Goal: Register for event/course

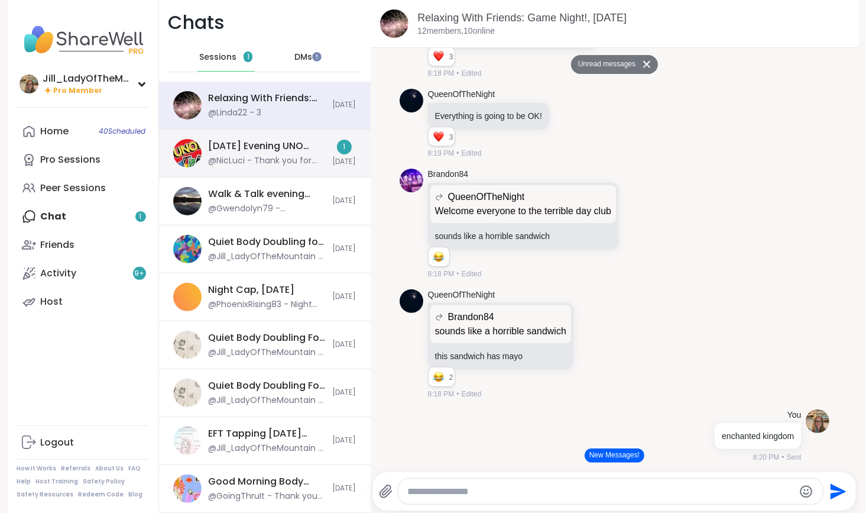
click at [271, 167] on div "[DATE] Evening UNO Playing, [DATE] @NicLuci - Thank you for the fun! 1 [DATE]" at bounding box center [265, 153] width 212 height 48
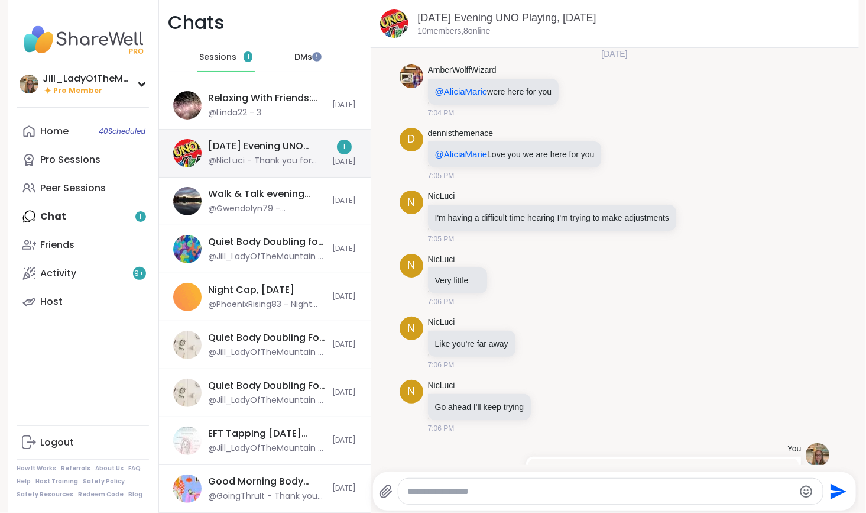
scroll to position [1564, 0]
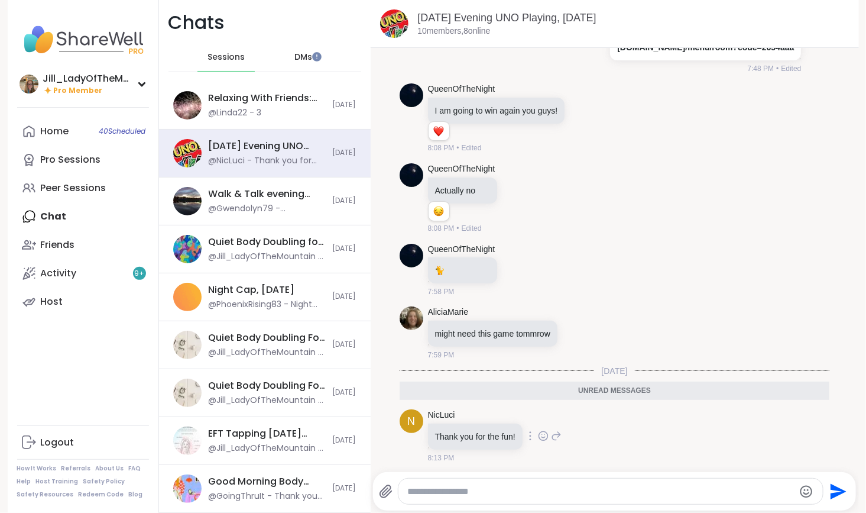
click at [538, 433] on icon at bounding box center [543, 436] width 11 height 12
click at [538, 413] on div "Select Reaction: Heart" at bounding box center [543, 416] width 11 height 11
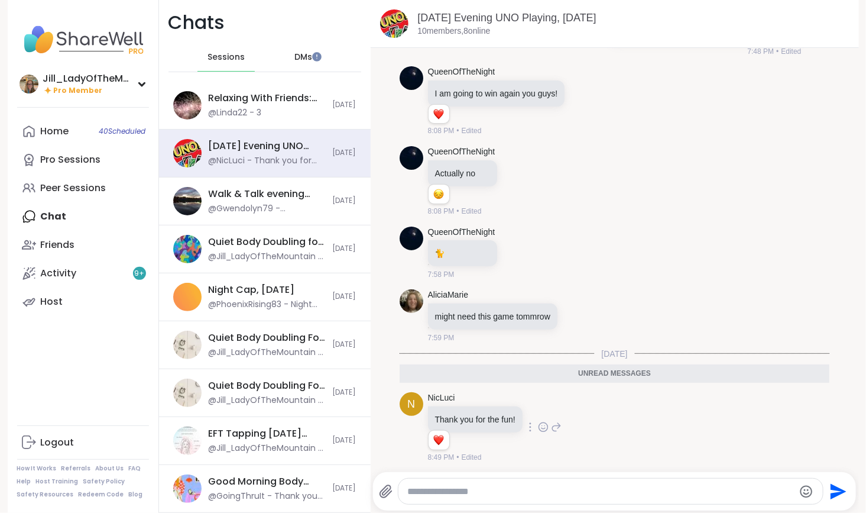
click at [299, 53] on span "DMs" at bounding box center [303, 57] width 18 height 12
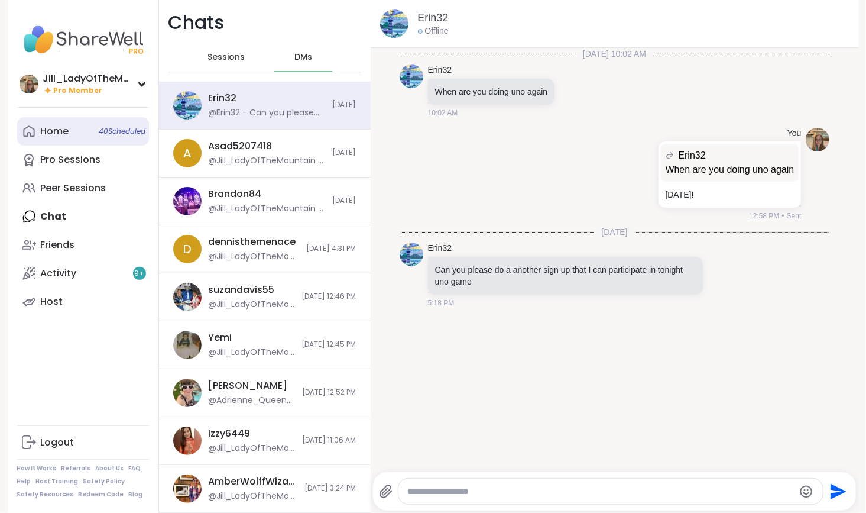
click at [105, 135] on span "40 Scheduled" at bounding box center [122, 131] width 47 height 9
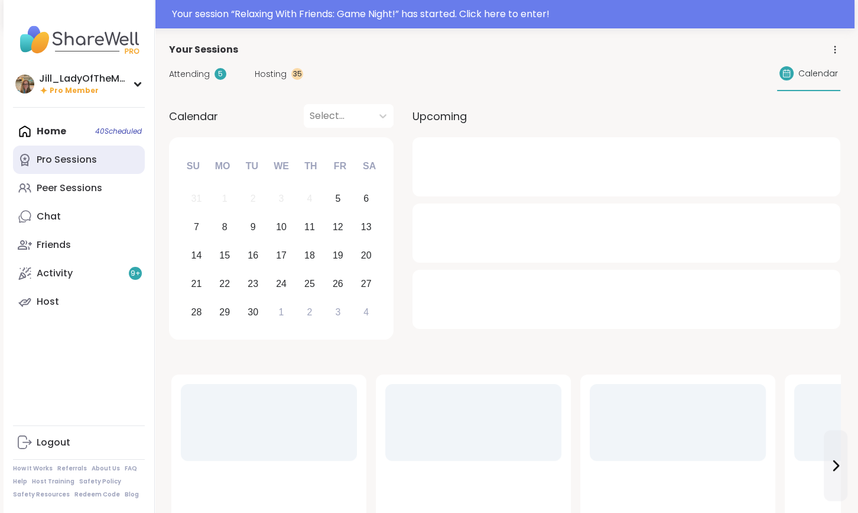
click at [98, 155] on link "Pro Sessions" at bounding box center [79, 159] width 132 height 28
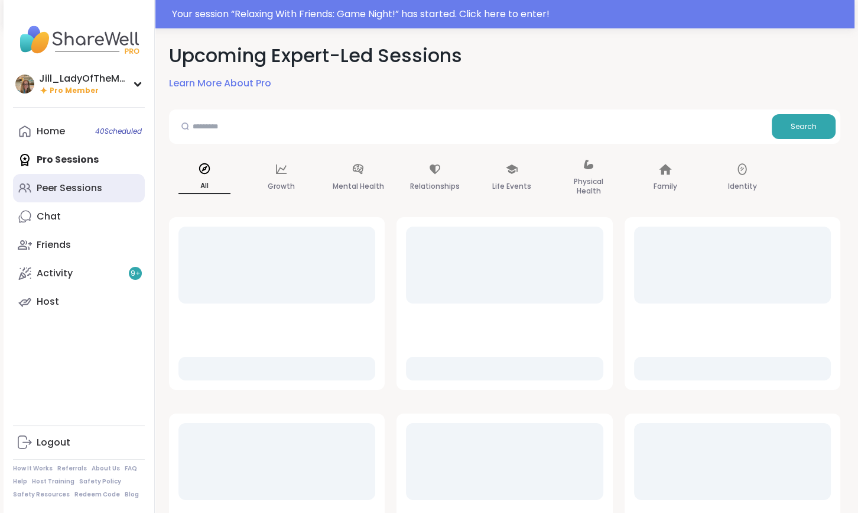
click at [108, 186] on link "Peer Sessions" at bounding box center [79, 188] width 132 height 28
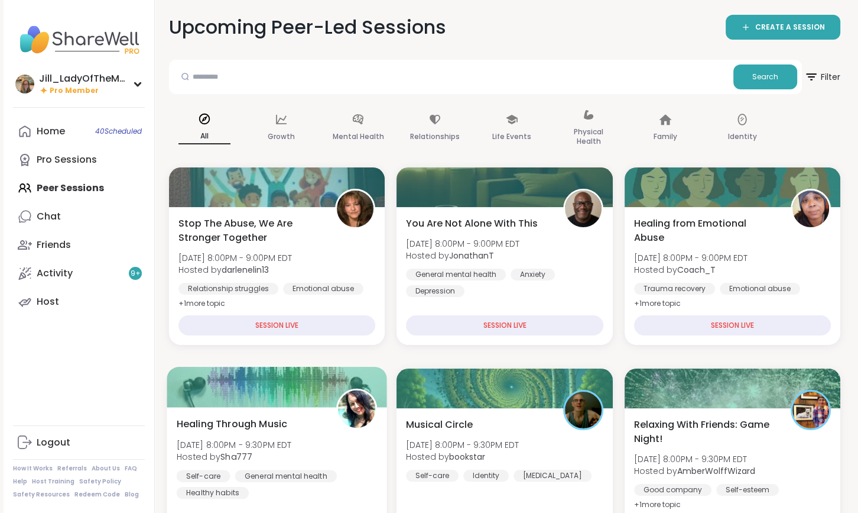
click at [289, 461] on span "Hosted by Sha777" at bounding box center [234, 456] width 115 height 12
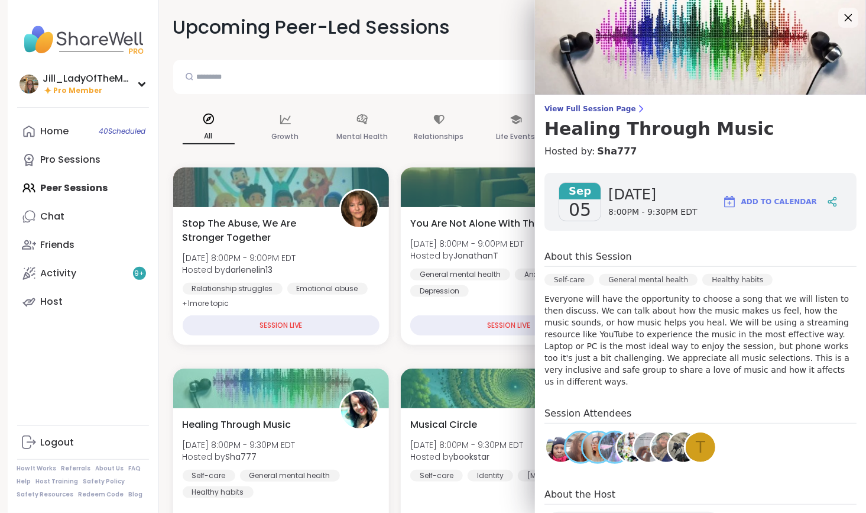
click at [841, 12] on icon at bounding box center [848, 17] width 15 height 15
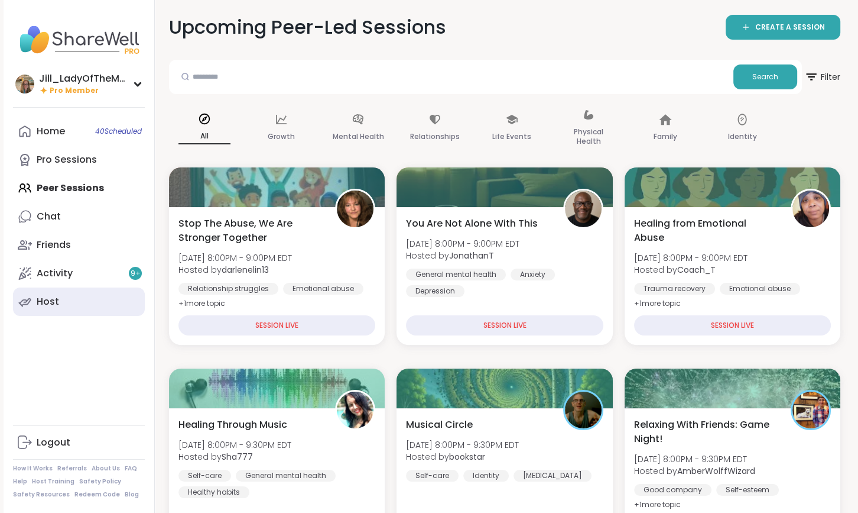
click at [55, 295] on div "Host" at bounding box center [48, 301] width 22 height 13
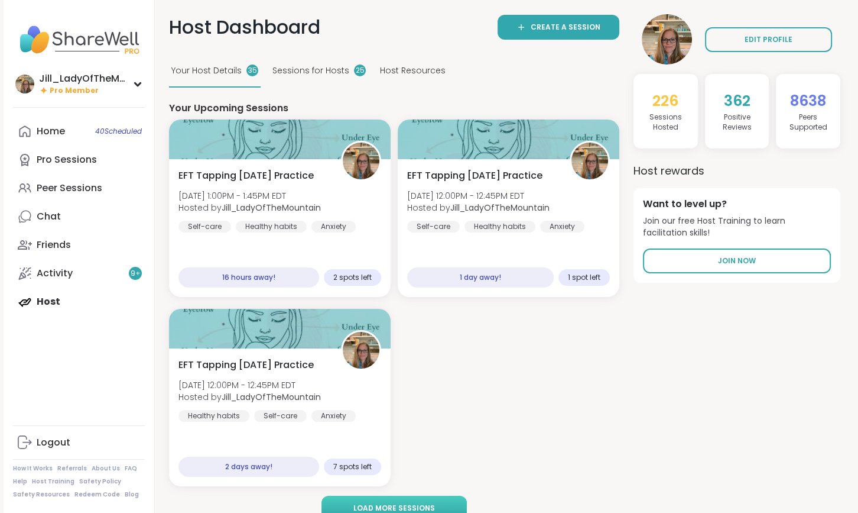
click at [400, 503] on span "Load more sessions" at bounding box center [395, 507] width 82 height 11
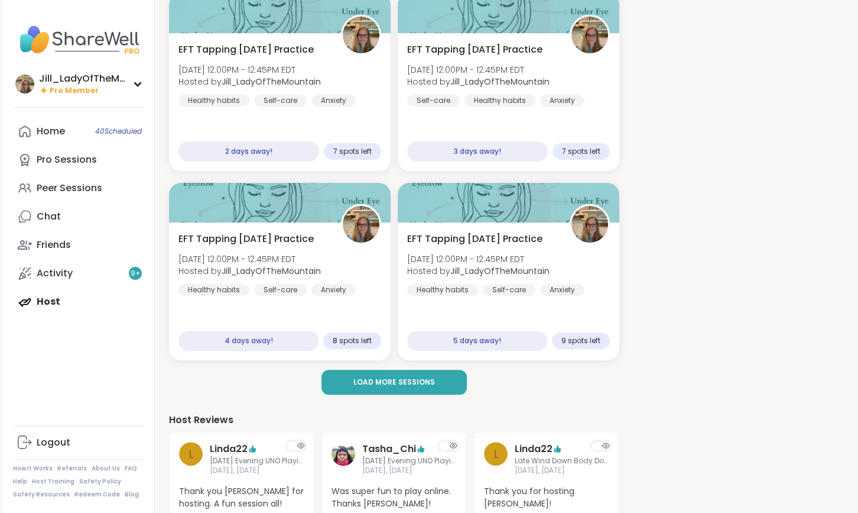
scroll to position [312, 0]
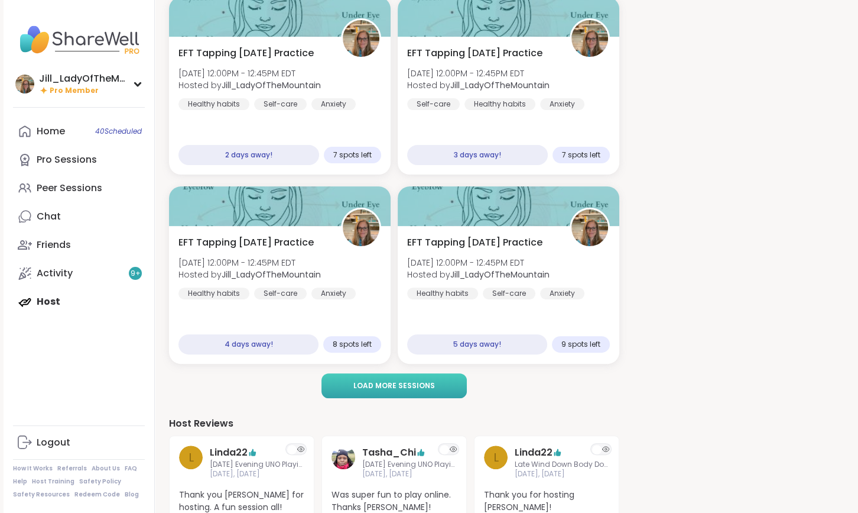
click at [387, 385] on span "Load more sessions" at bounding box center [395, 385] width 82 height 11
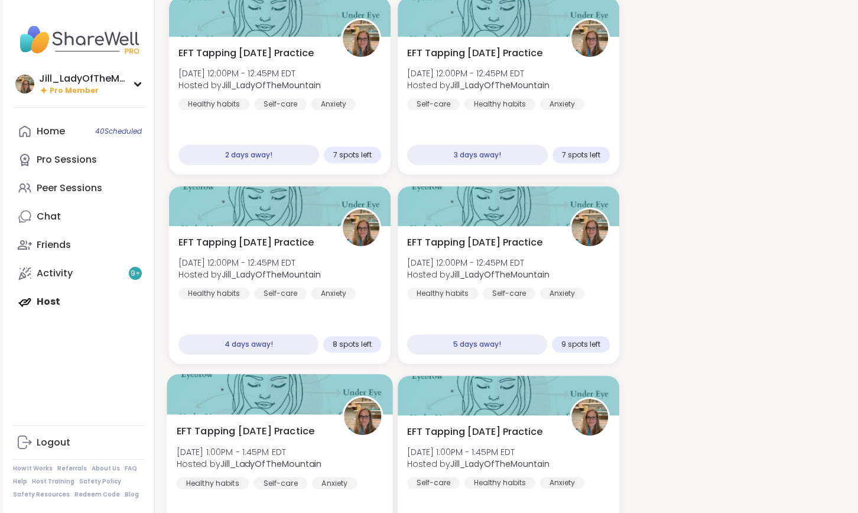
click at [307, 431] on span "EFT Tapping [DATE] Practice" at bounding box center [246, 431] width 138 height 14
click at [338, 456] on div "EFT Tapping [DATE] Practice [DATE] 1:00PM - 1:45PM EDT Hosted by [PERSON_NAME] …" at bounding box center [280, 456] width 207 height 65
click at [118, 301] on div "Home 40 Scheduled Pro Sessions Peer Sessions Chat Friends Activity 9 + Host" at bounding box center [79, 216] width 132 height 199
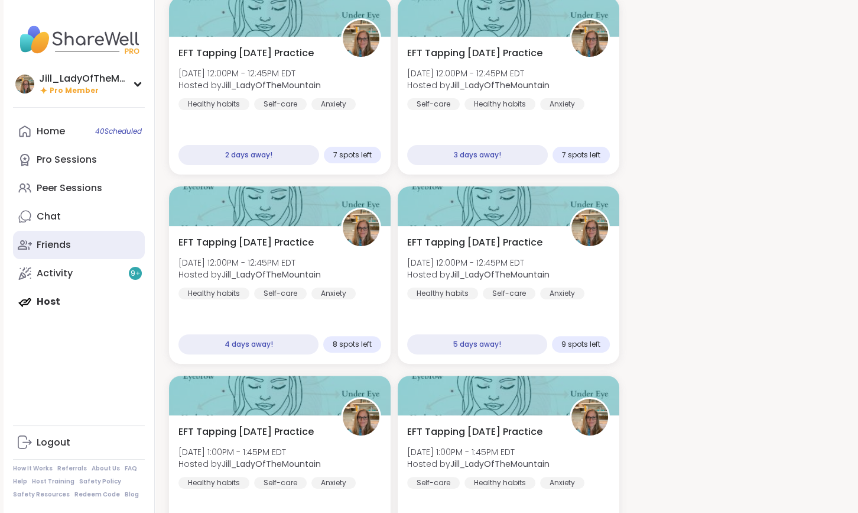
click at [108, 243] on link "Friends" at bounding box center [79, 245] width 132 height 28
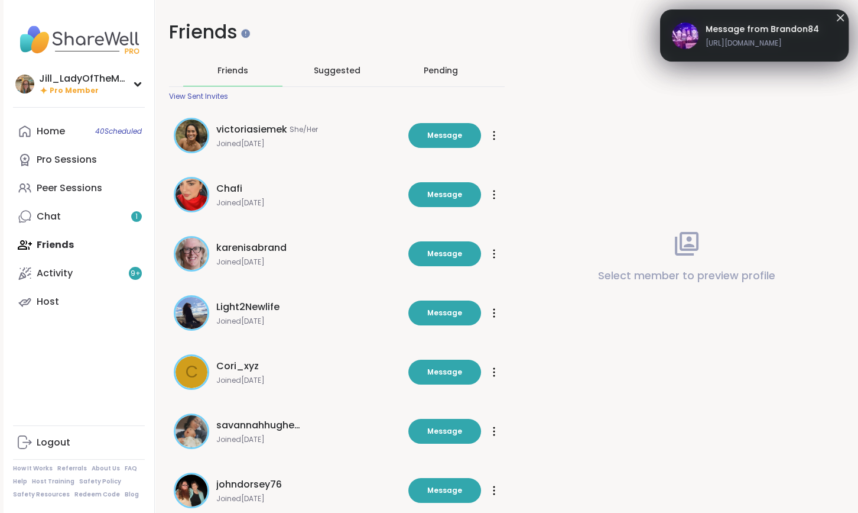
click at [789, 40] on span "[URL][DOMAIN_NAME]" at bounding box center [762, 43] width 113 height 11
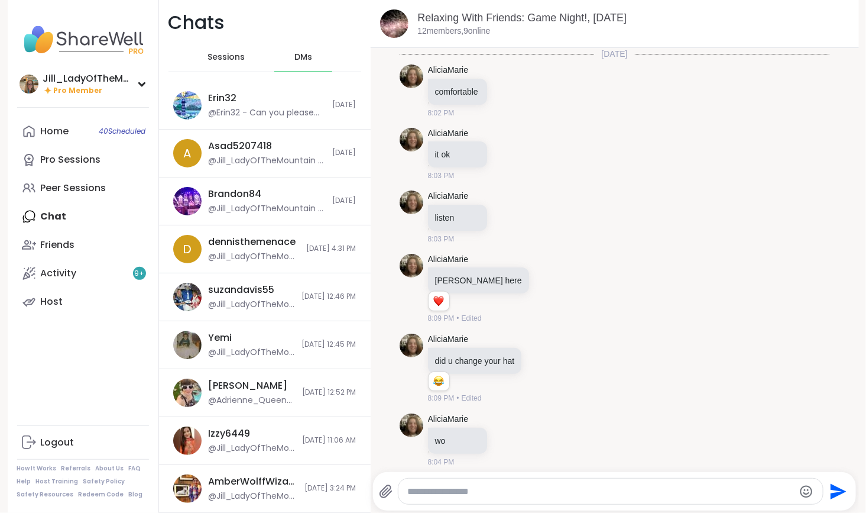
scroll to position [2575, 0]
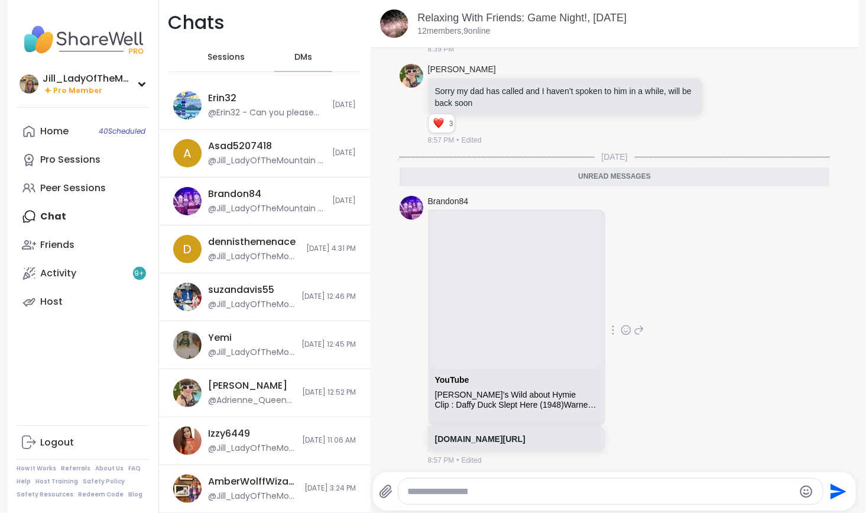
click at [631, 327] on icon at bounding box center [626, 330] width 11 height 12
click at [485, 306] on div "Select Reaction: Joy" at bounding box center [480, 311] width 11 height 11
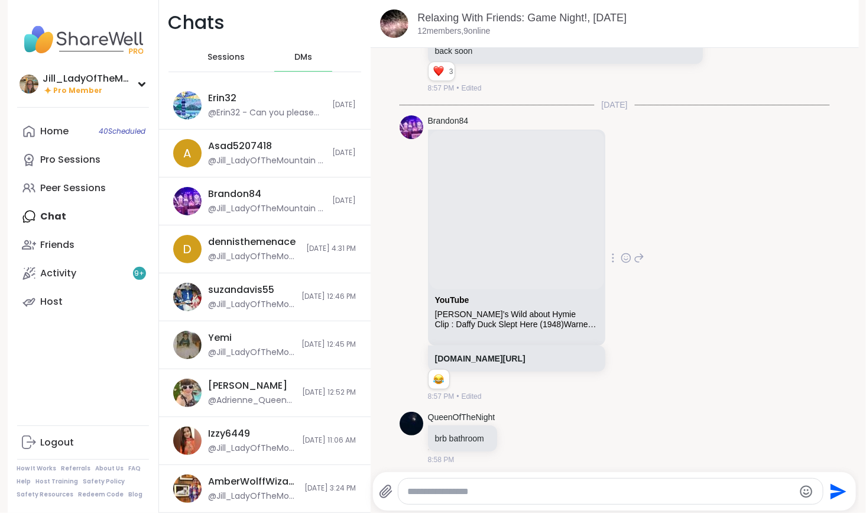
scroll to position [2627, 0]
click at [102, 132] on span "40 Scheduled" at bounding box center [122, 131] width 47 height 9
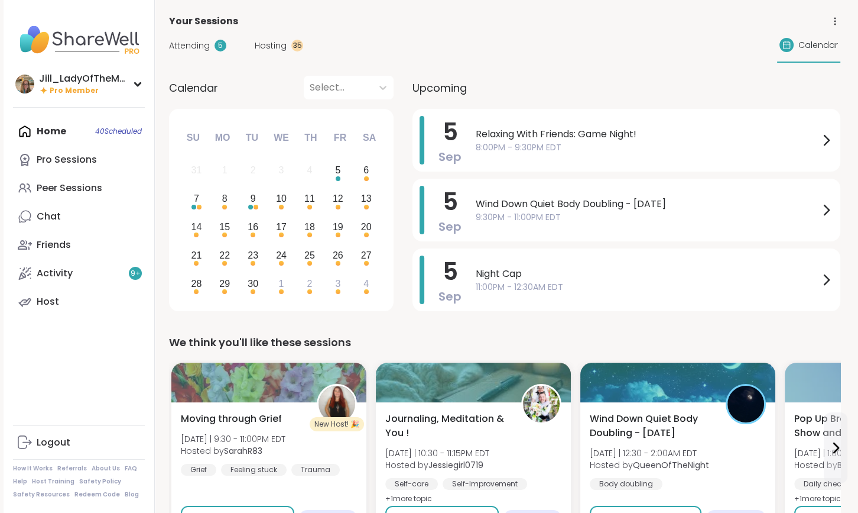
click at [187, 44] on span "Attending" at bounding box center [189, 46] width 41 height 12
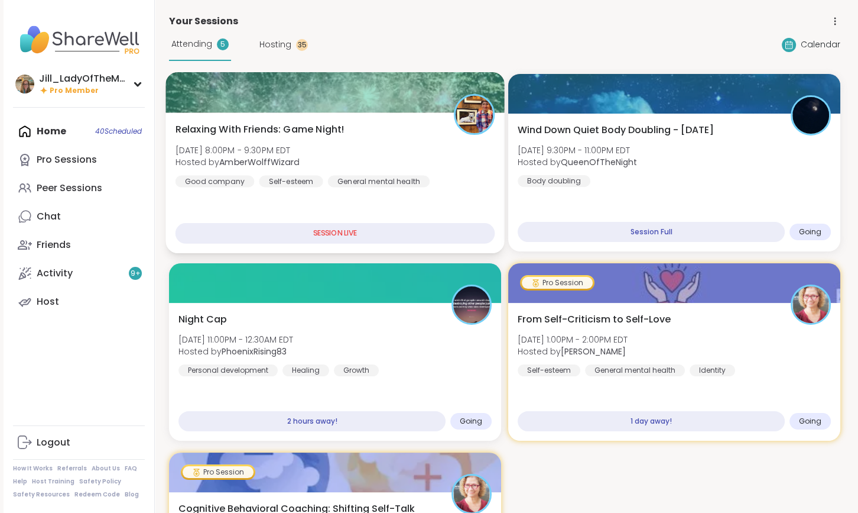
click at [402, 177] on div "General mental health" at bounding box center [379, 181] width 102 height 12
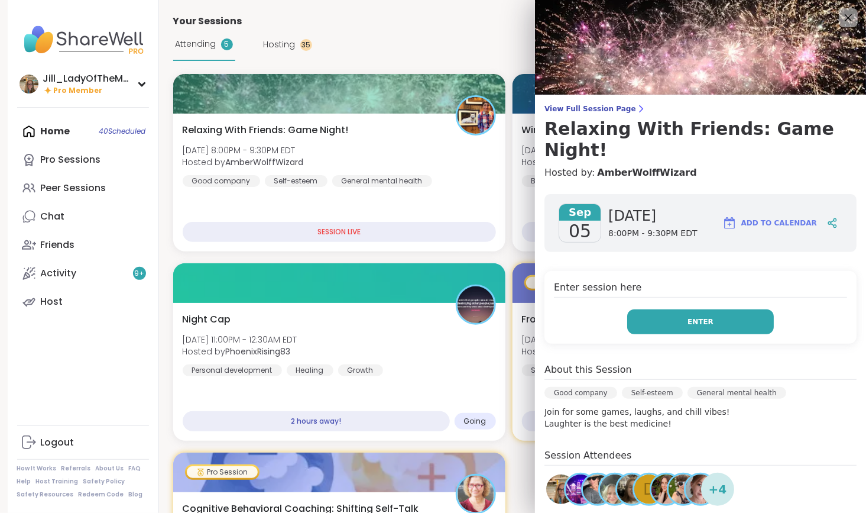
click at [694, 316] on span "Enter" at bounding box center [700, 321] width 26 height 11
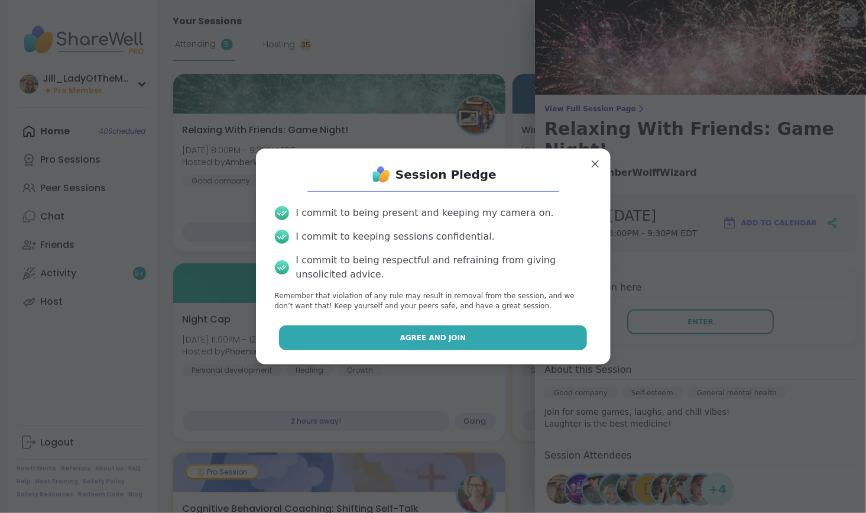
click at [557, 327] on button "Agree and Join" at bounding box center [433, 337] width 308 height 25
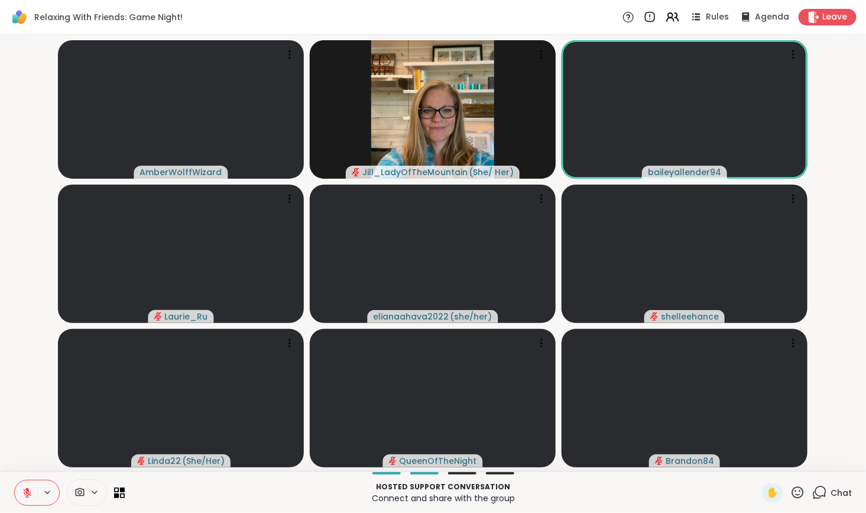
click at [812, 491] on icon at bounding box center [819, 492] width 15 height 15
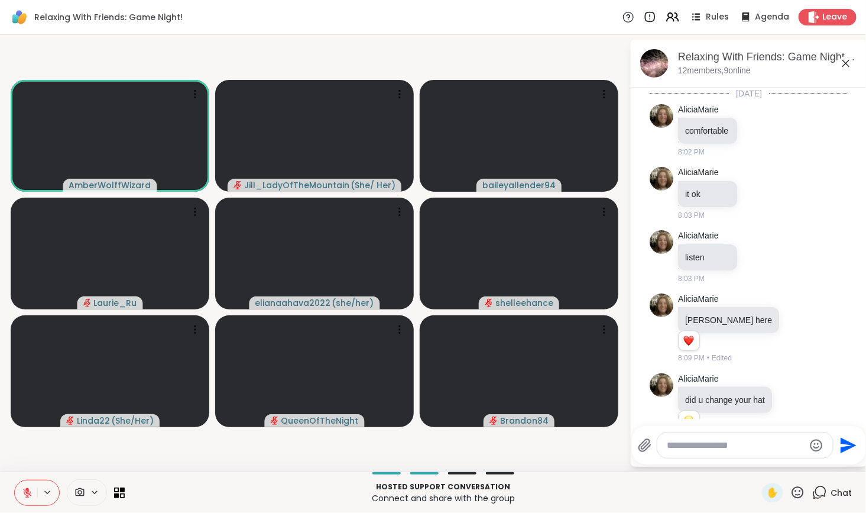
scroll to position [2904, 0]
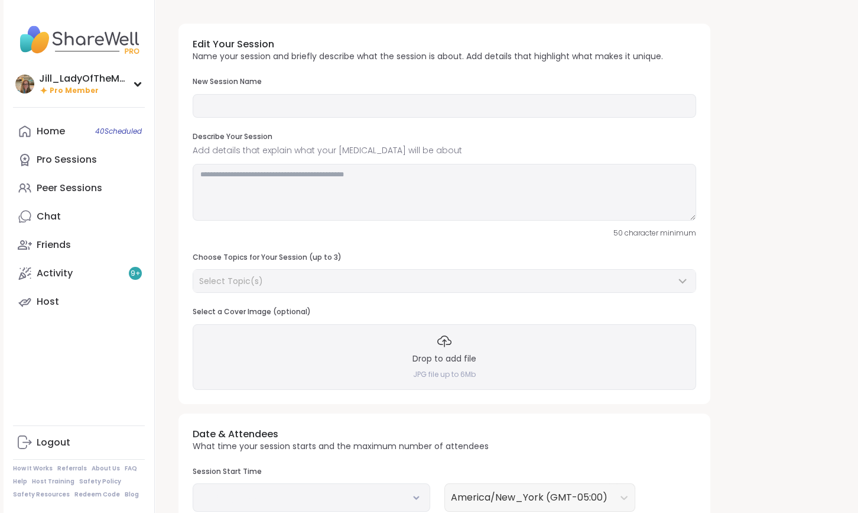
type input "**********"
type textarea "**********"
type input "*"
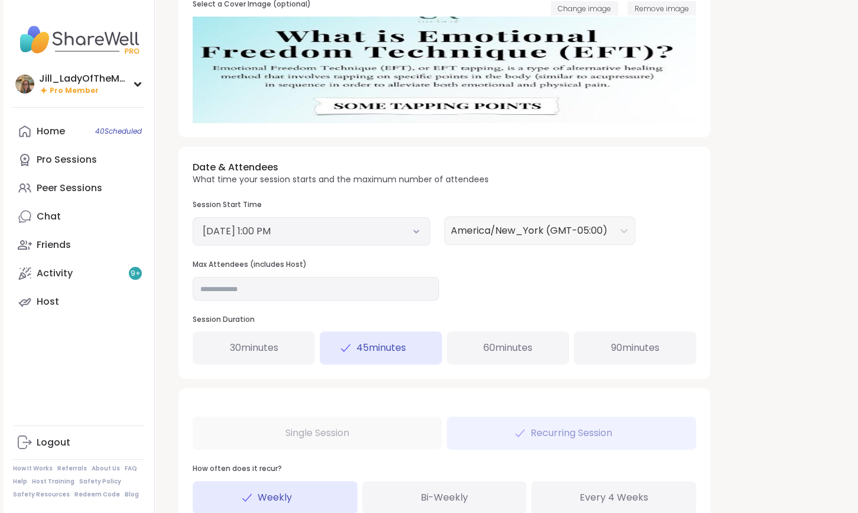
scroll to position [310, 0]
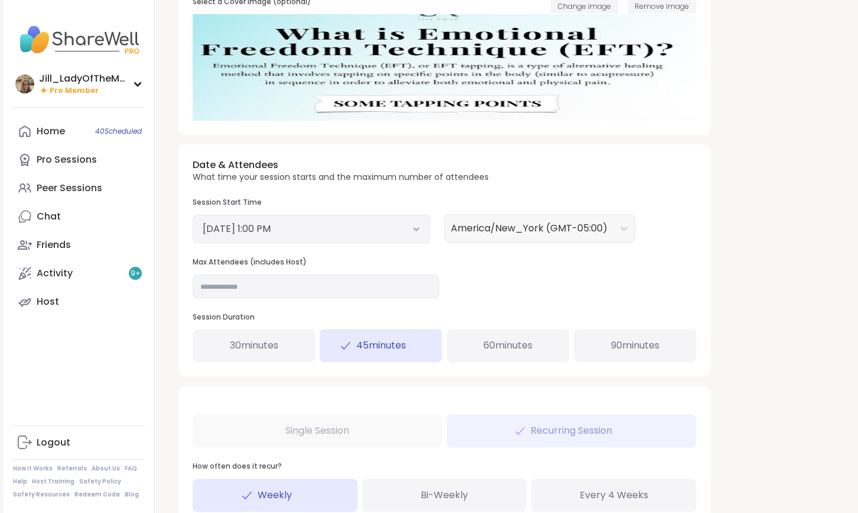
click at [413, 223] on button "September 12, 2025 1:00 PM" at bounding box center [312, 229] width 218 height 14
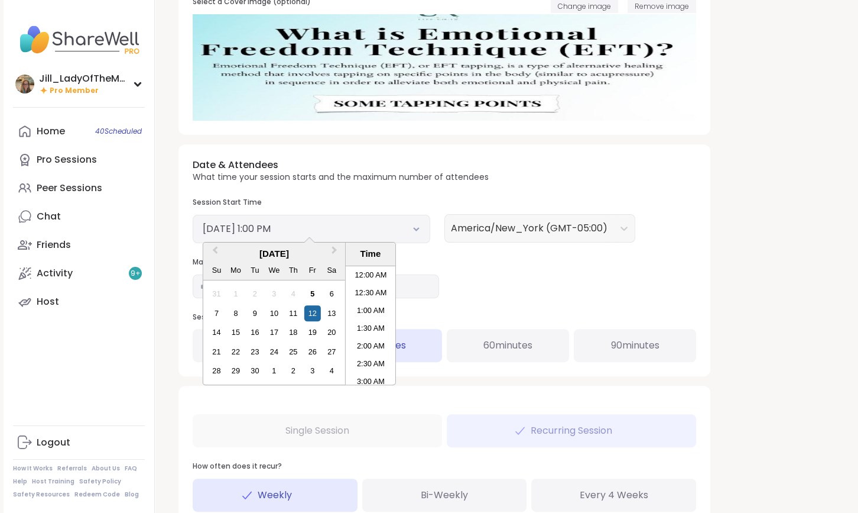
scroll to position [411, 0]
click at [364, 285] on li "12:00 PM" at bounding box center [371, 290] width 50 height 18
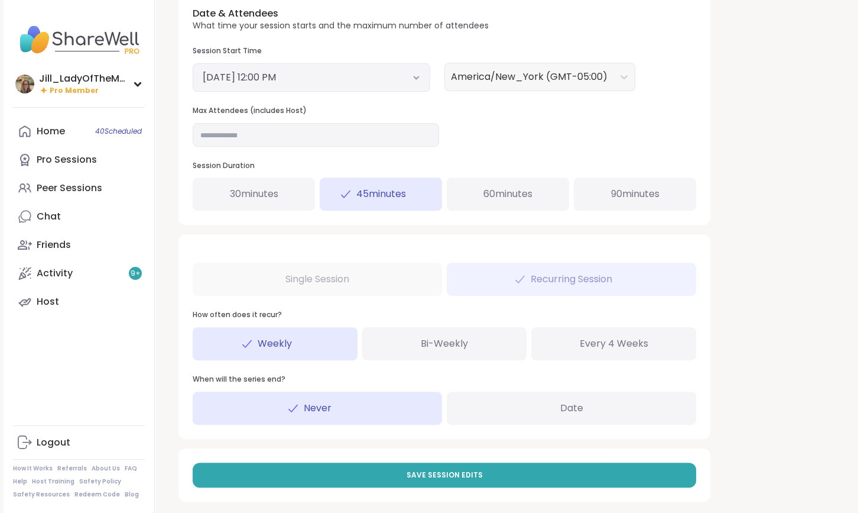
scroll to position [471, 0]
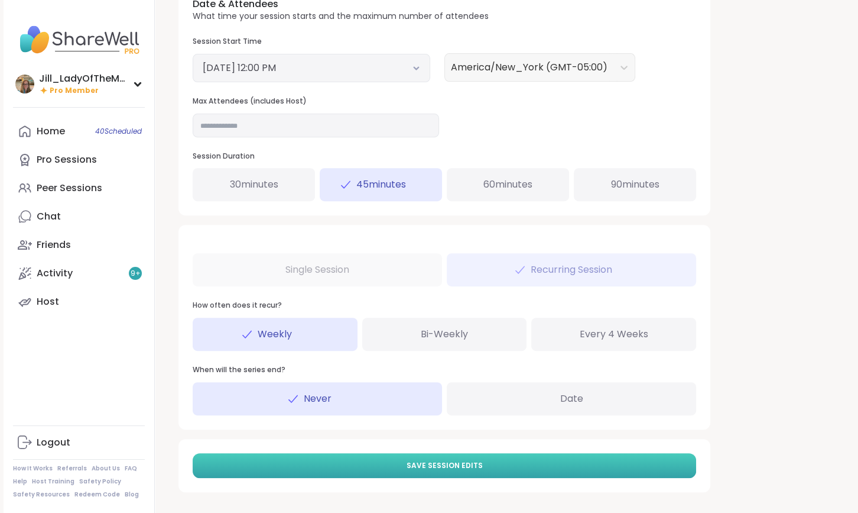
click at [457, 463] on span "Save Session Edits" at bounding box center [445, 465] width 76 height 11
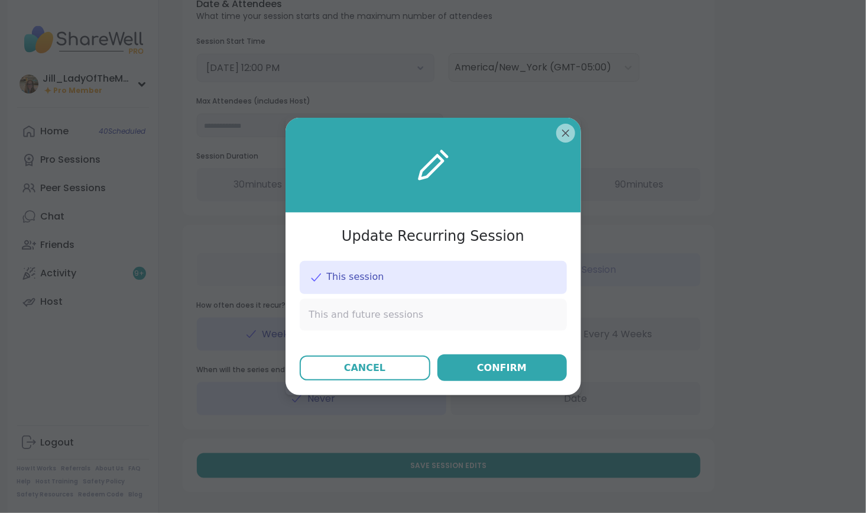
click at [454, 313] on div "This and future sessions" at bounding box center [433, 315] width 267 height 32
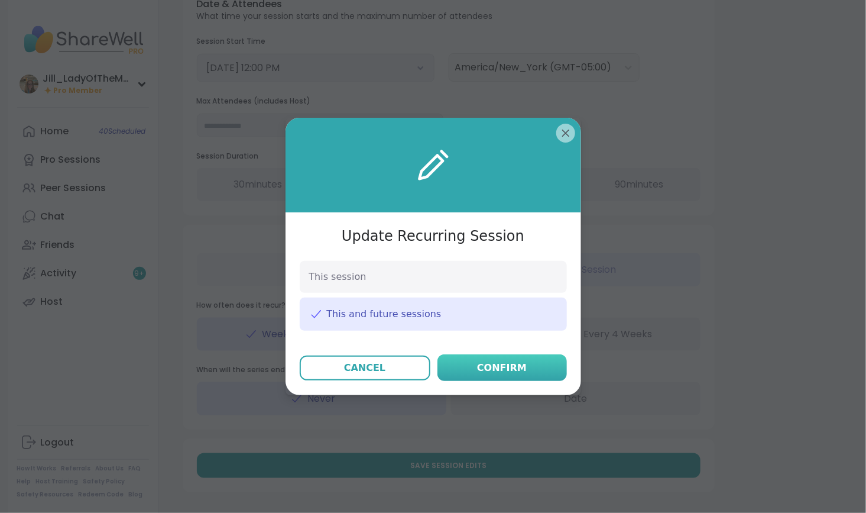
click at [476, 364] on button "Confirm" at bounding box center [501, 367] width 129 height 27
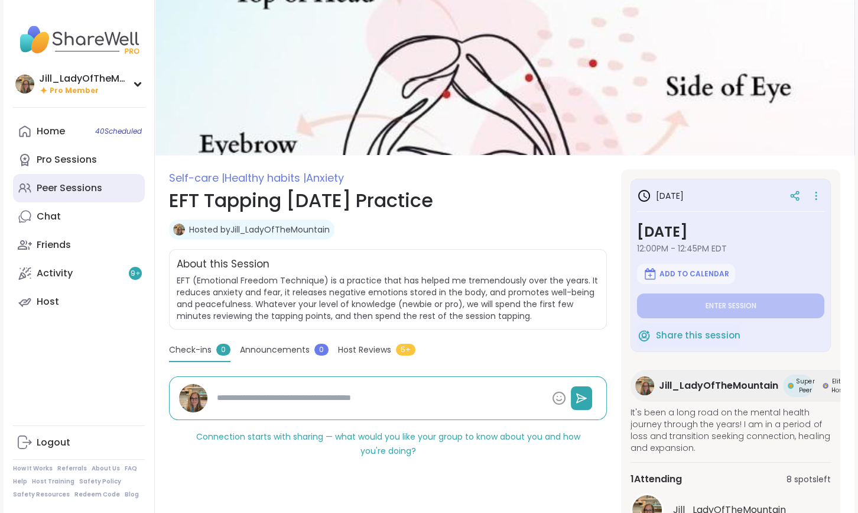
drag, startPoint x: 104, startPoint y: 298, endPoint x: 100, endPoint y: 188, distance: 110.0
click at [100, 188] on div "Peer Sessions" at bounding box center [70, 187] width 66 height 13
type textarea "*"
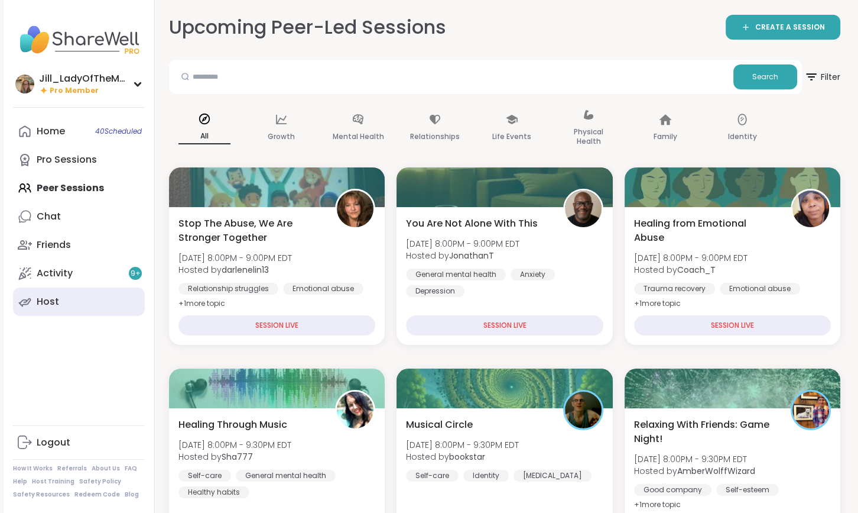
click at [73, 299] on link "Host" at bounding box center [79, 301] width 132 height 28
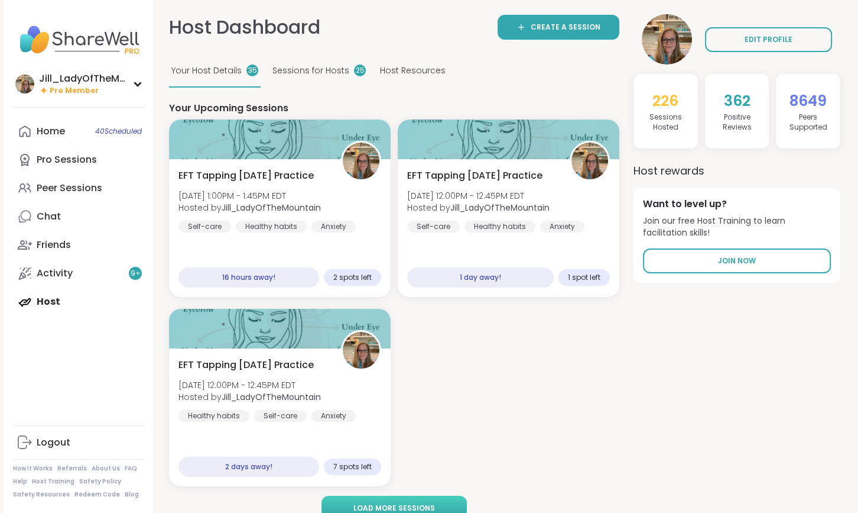
click at [388, 498] on button "Load more sessions" at bounding box center [394, 507] width 145 height 25
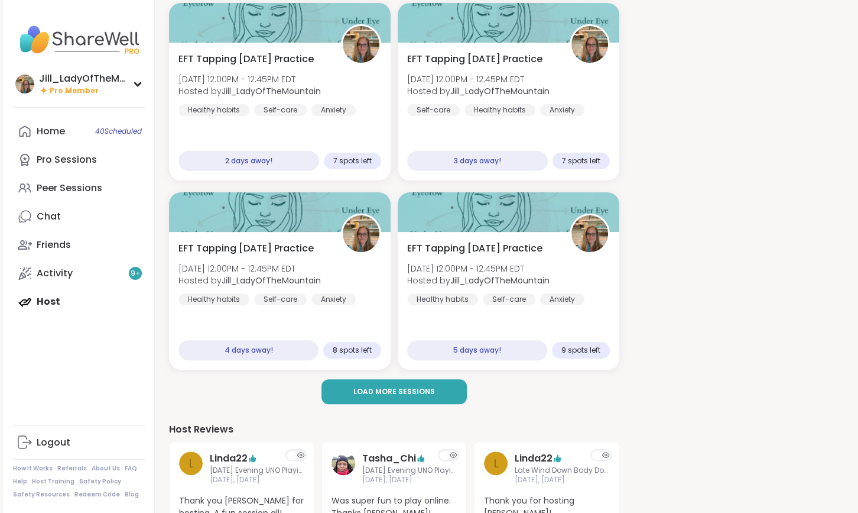
scroll to position [309, 0]
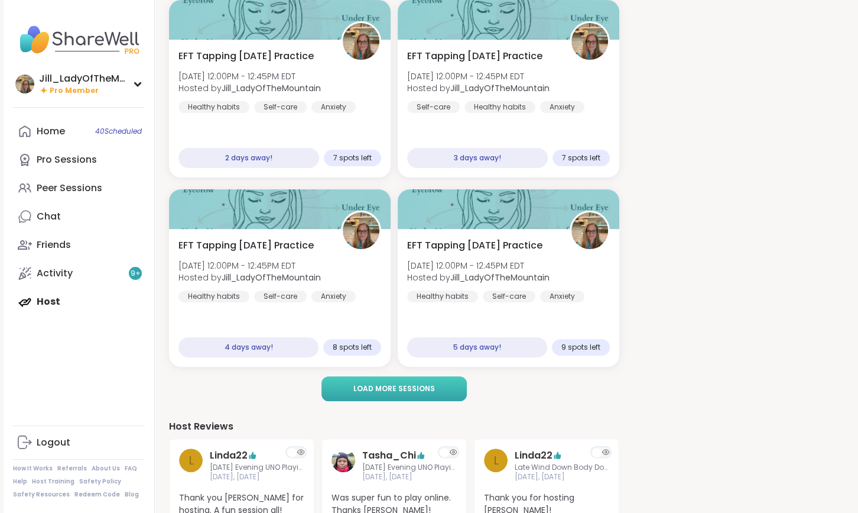
click at [393, 390] on span "Load more sessions" at bounding box center [395, 388] width 82 height 11
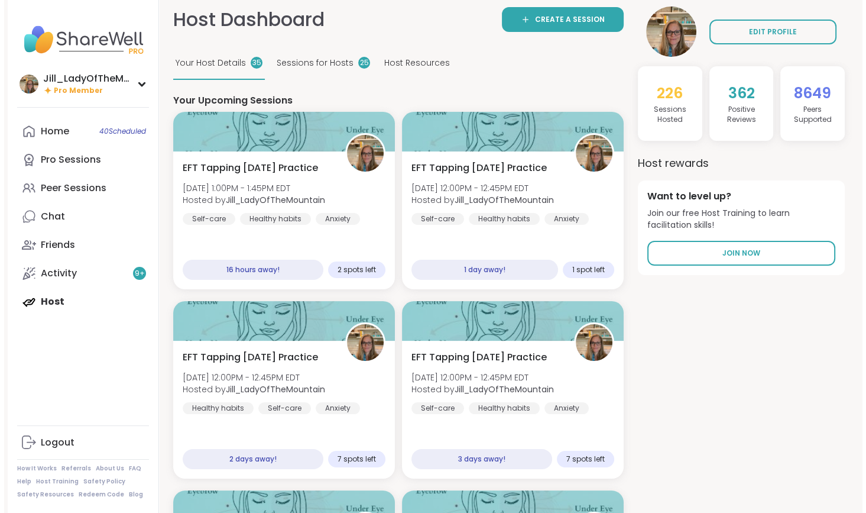
scroll to position [0, 0]
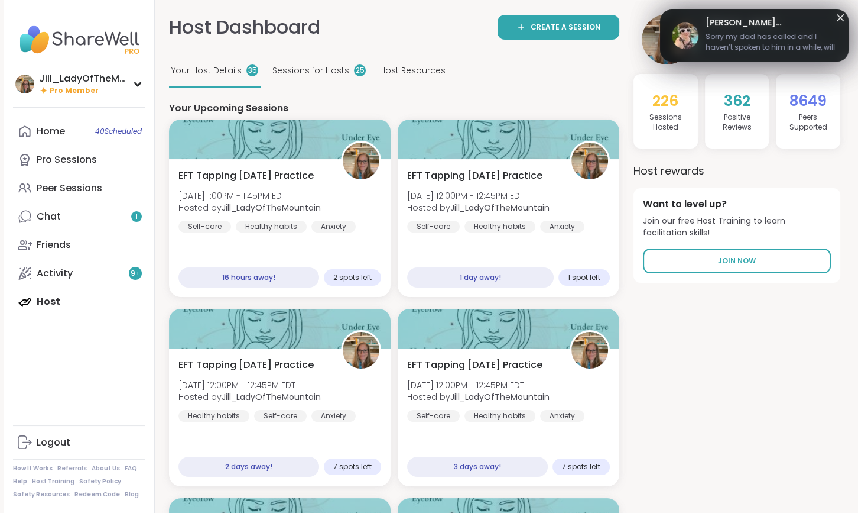
click at [742, 31] on span "Sorry my dad has called and I haven’t spoken to him in a while, will be back so…" at bounding box center [771, 43] width 131 height 24
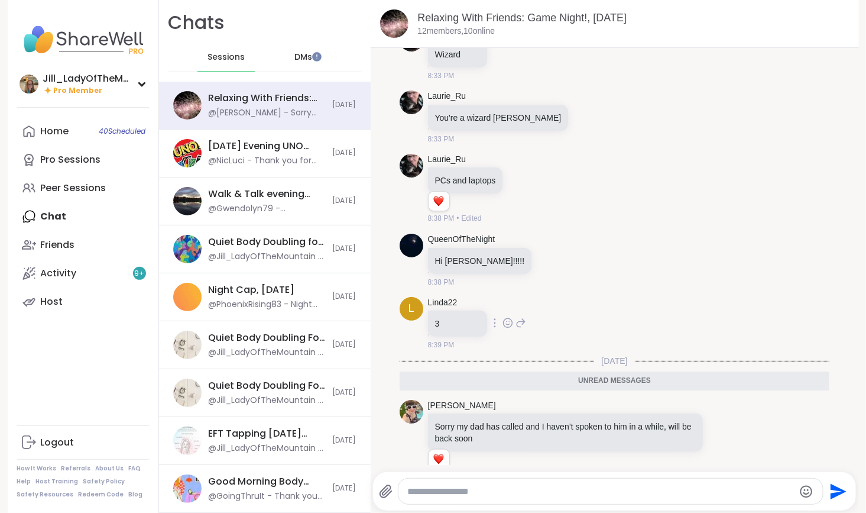
scroll to position [2297, 0]
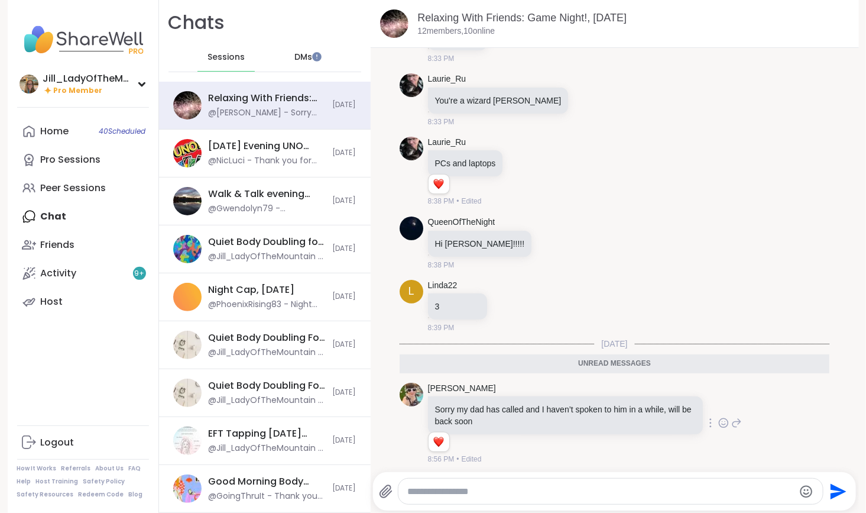
click at [718, 417] on icon at bounding box center [723, 423] width 11 height 12
click at [624, 399] on div "Select Reaction: Heart" at bounding box center [629, 403] width 11 height 11
